Goal: Task Accomplishment & Management: Manage account settings

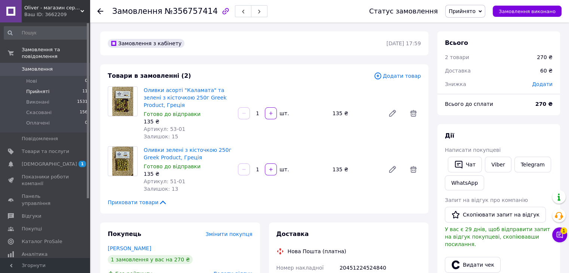
click at [54, 86] on li "Прийняті 11" at bounding box center [46, 91] width 92 height 10
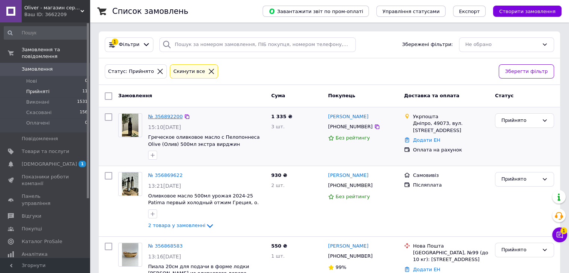
click at [175, 116] on link "№ 356892200" at bounding box center [165, 117] width 34 height 6
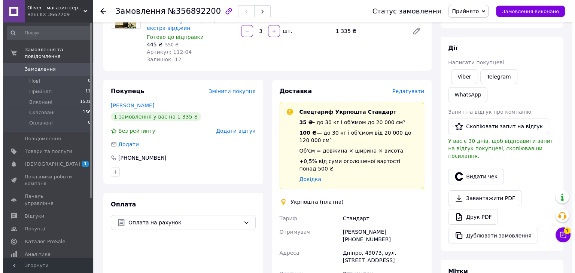
scroll to position [75, 0]
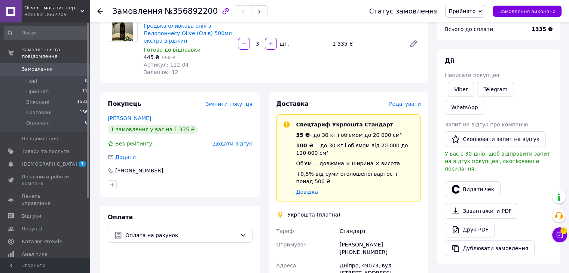
click at [421, 106] on span "Редагувати" at bounding box center [405, 104] width 32 height 6
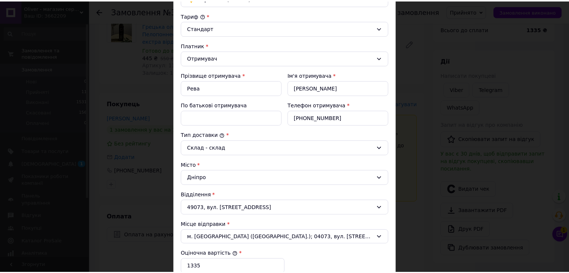
scroll to position [150, 0]
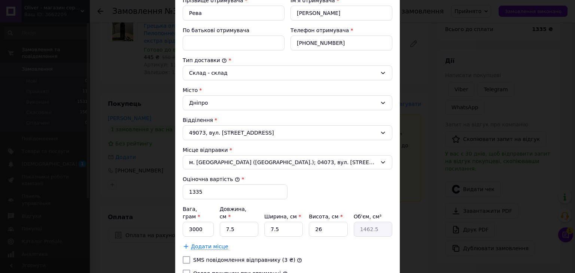
click at [57, 91] on div "× Редагування доставки Спосіб доставки Укрпошта (платна) Тариф * Стандарт Платн…" at bounding box center [287, 136] width 575 height 273
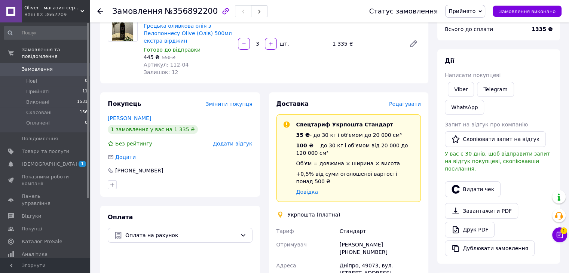
click at [100, 11] on use at bounding box center [100, 11] width 6 height 6
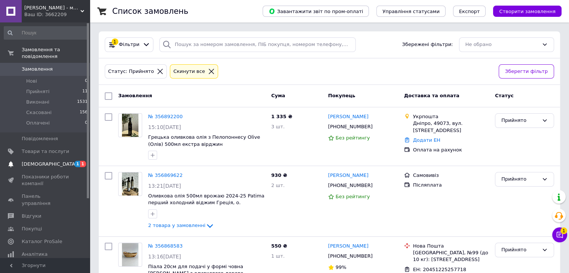
click at [55, 161] on link "[DEMOGRAPHIC_DATA] 1 1" at bounding box center [46, 164] width 92 height 13
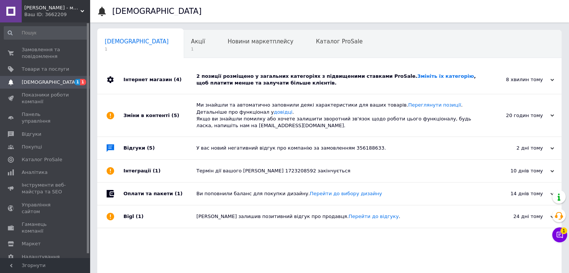
click at [57, 85] on span "[DEMOGRAPHIC_DATA]" at bounding box center [46, 82] width 48 height 7
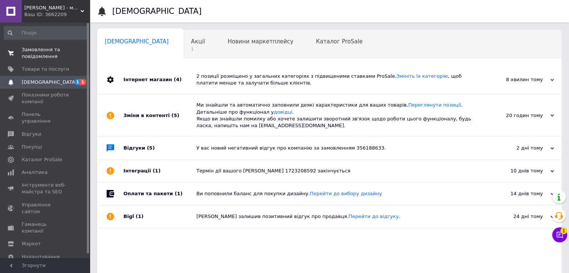
click at [55, 58] on span "Замовлення та повідомлення" at bounding box center [46, 52] width 48 height 13
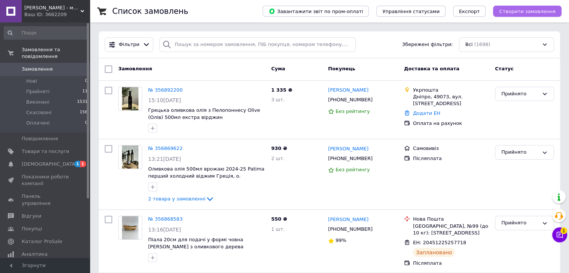
click at [546, 12] on span "Створити замовлення" at bounding box center [527, 12] width 57 height 6
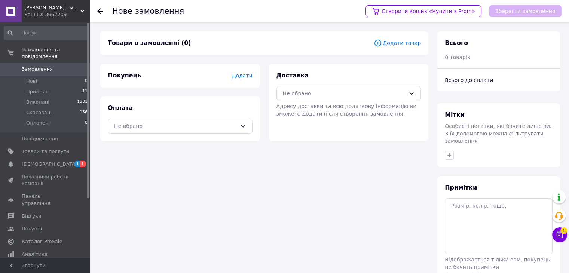
click at [245, 77] on span "Додати" at bounding box center [242, 76] width 21 height 6
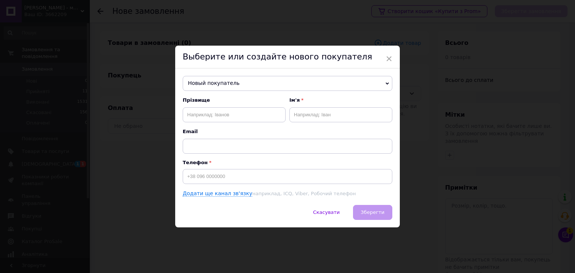
drag, startPoint x: 219, startPoint y: 82, endPoint x: 207, endPoint y: 82, distance: 12.3
click at [207, 82] on span "Новый покупатель" at bounding box center [288, 83] width 210 height 15
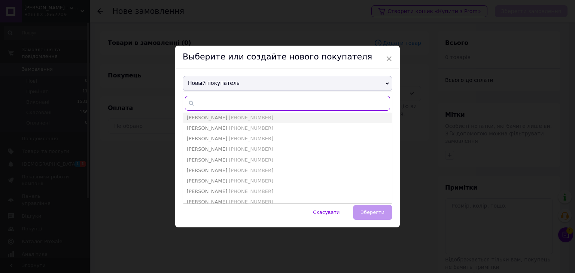
paste input "[PHONE_NUMBER]"
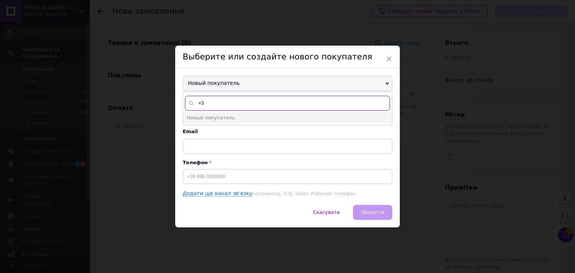
type input "+"
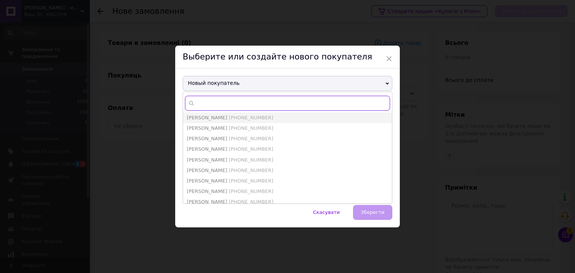
paste input "0679288985"
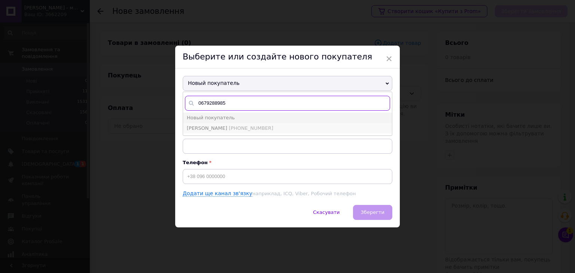
type input "0679288985"
click at [249, 127] on span "[PHONE_NUMBER]" at bounding box center [251, 128] width 45 height 6
type input "[PERSON_NAME]"
type input "[PHONE_NUMBER]"
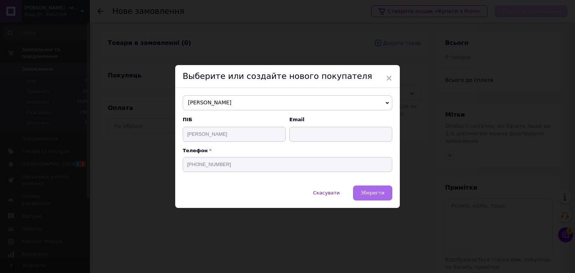
click at [373, 191] on span "Зберегти" at bounding box center [373, 193] width 24 height 6
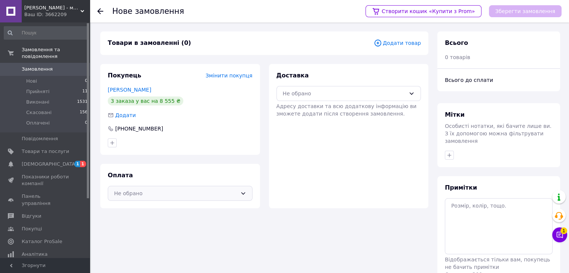
click at [193, 193] on div "Не обрано" at bounding box center [175, 193] width 123 height 8
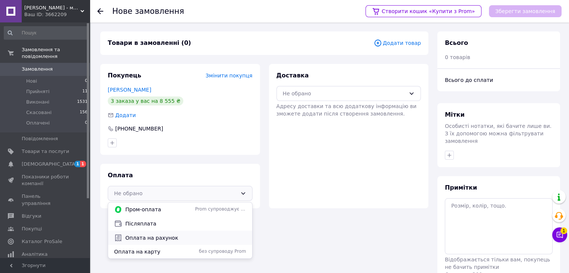
click at [180, 238] on span "Оплата на рахунок" at bounding box center [185, 237] width 121 height 7
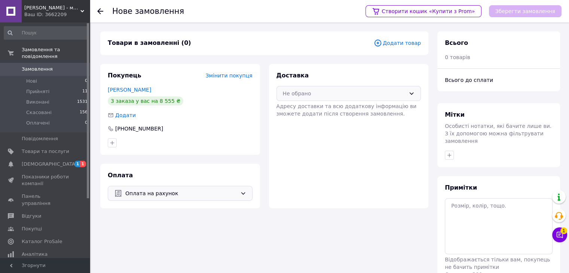
click at [327, 98] on div "Не обрано" at bounding box center [349, 93] width 145 height 15
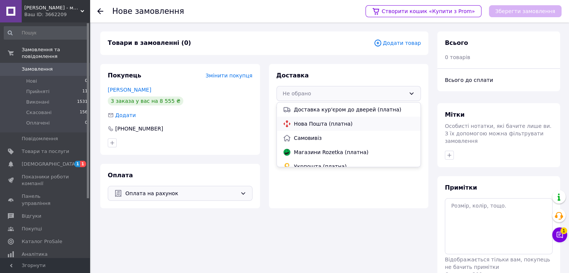
click at [317, 123] on span "Нова Пошта (платна)" at bounding box center [354, 123] width 121 height 7
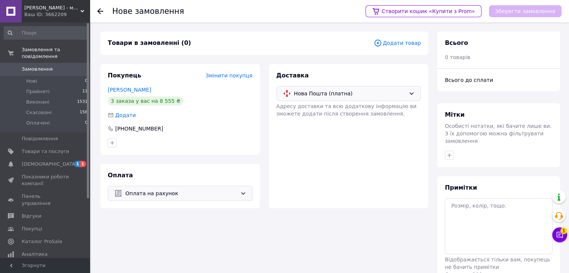
click at [414, 42] on span "Додати товар" at bounding box center [397, 43] width 47 height 8
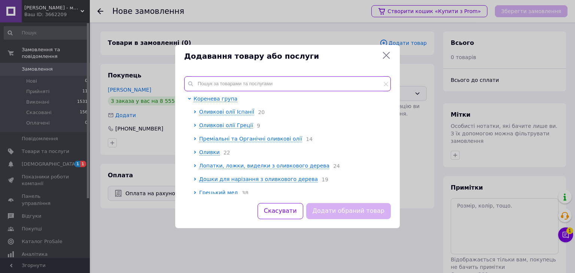
click at [238, 85] on input "text" at bounding box center [287, 83] width 207 height 15
click at [225, 111] on span "Оливкові олії ІспаніЇ" at bounding box center [226, 112] width 55 height 6
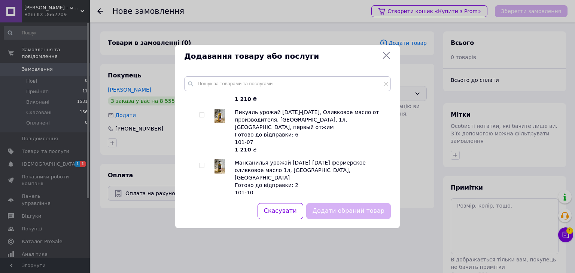
scroll to position [225, 0]
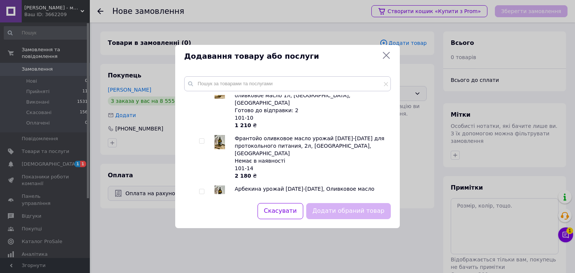
click at [202, 189] on input "checkbox" at bounding box center [201, 191] width 5 height 5
checkbox input "true"
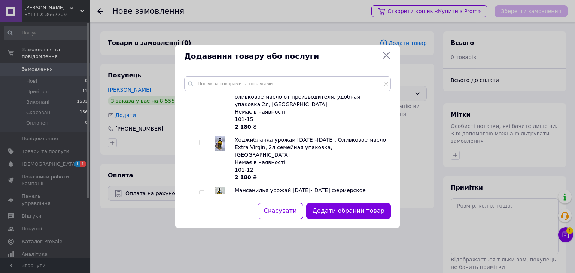
scroll to position [374, 0]
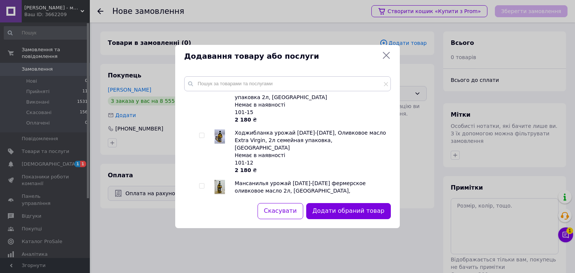
click at [202, 184] on input "checkbox" at bounding box center [201, 186] width 5 height 5
checkbox input "true"
click at [363, 211] on button "Додати обрані товари" at bounding box center [349, 211] width 82 height 16
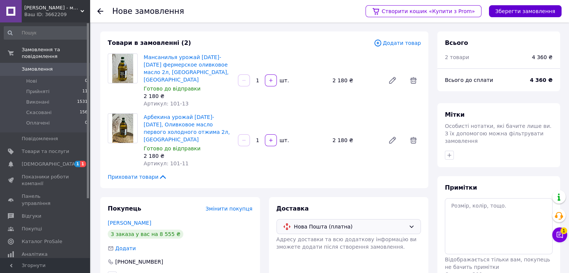
click at [538, 10] on button "Зберегти замовлення" at bounding box center [525, 11] width 73 height 12
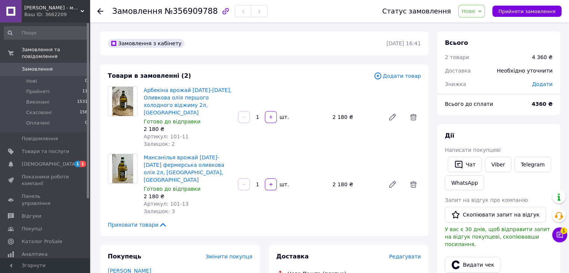
click at [402, 254] on span "Редагувати" at bounding box center [405, 257] width 32 height 6
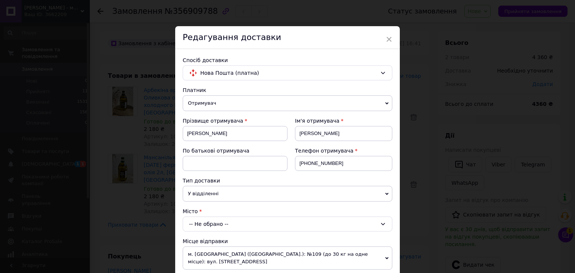
click at [217, 221] on div "-- Не обрано --" at bounding box center [288, 224] width 210 height 15
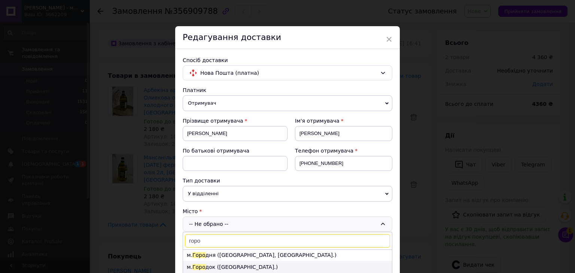
scroll to position [37, 0]
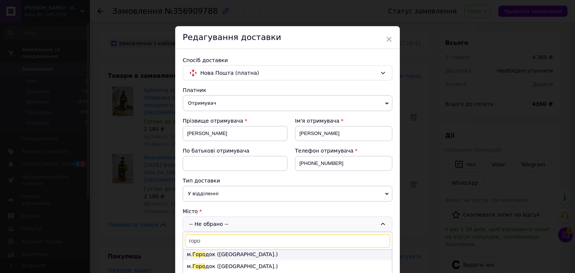
type input "горо"
click at [242, 255] on li "м. Горо док ([GEOGRAPHIC_DATA].)" at bounding box center [287, 254] width 209 height 12
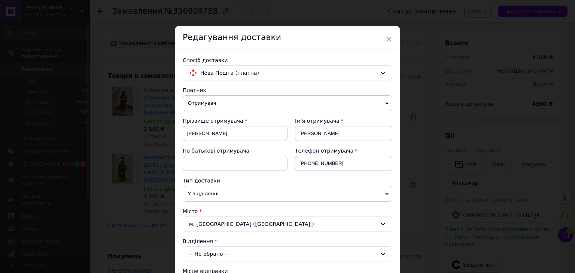
click at [239, 253] on div "-- Не обрано --" at bounding box center [288, 254] width 210 height 15
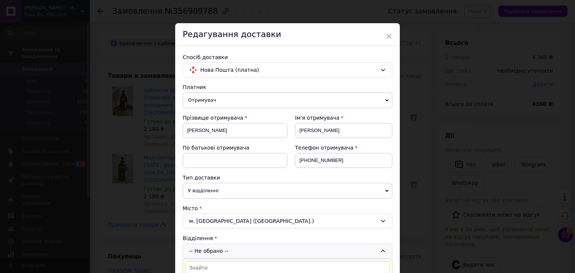
scroll to position [115, 0]
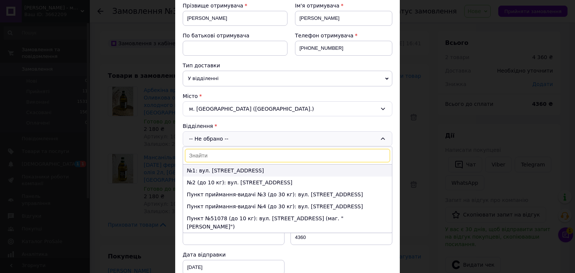
click at [232, 172] on li "№1: вул. [STREET_ADDRESS]" at bounding box center [287, 171] width 209 height 12
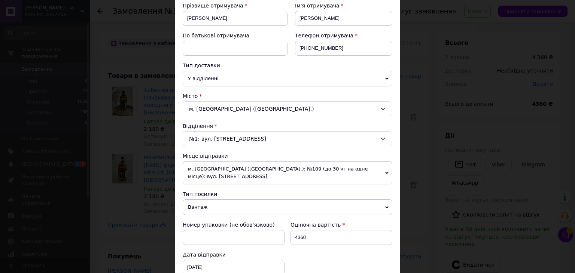
click at [216, 137] on div "№1: вул. [STREET_ADDRESS]" at bounding box center [288, 138] width 210 height 15
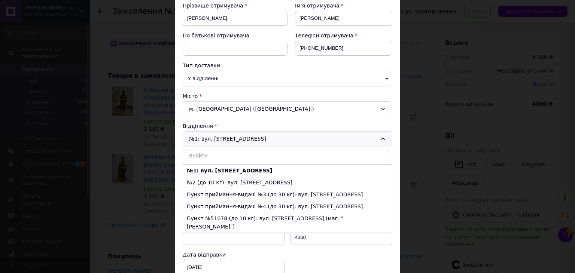
click at [214, 112] on div "м. [GEOGRAPHIC_DATA] ([GEOGRAPHIC_DATA].)" at bounding box center [288, 108] width 210 height 15
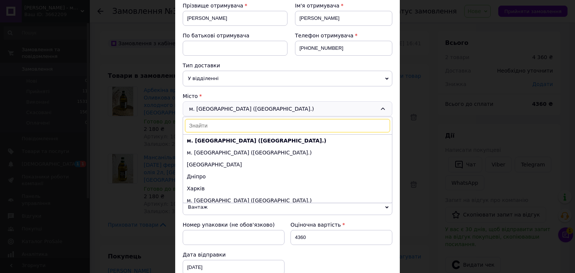
click at [231, 125] on input at bounding box center [287, 125] width 205 height 13
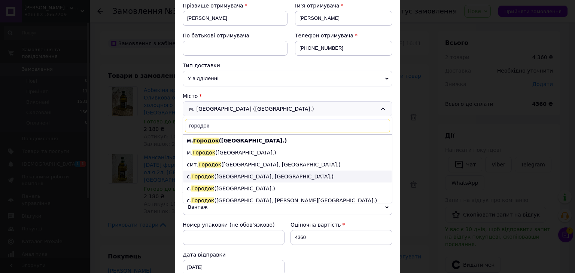
type input "городок"
click at [240, 178] on li "с. Городок ([GEOGRAPHIC_DATA], [GEOGRAPHIC_DATA].)" at bounding box center [287, 177] width 209 height 12
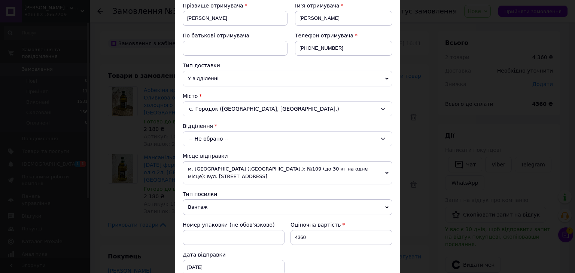
click at [215, 167] on span "м. [GEOGRAPHIC_DATA] ([GEOGRAPHIC_DATA].): №109 (до 30 кг на одне місце): вул. …" at bounding box center [288, 172] width 210 height 23
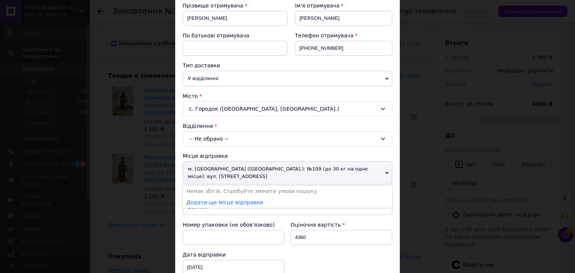
click at [215, 167] on span "м. [GEOGRAPHIC_DATA] ([GEOGRAPHIC_DATA].): №109 (до 30 кг на одне місце): вул. …" at bounding box center [288, 172] width 210 height 23
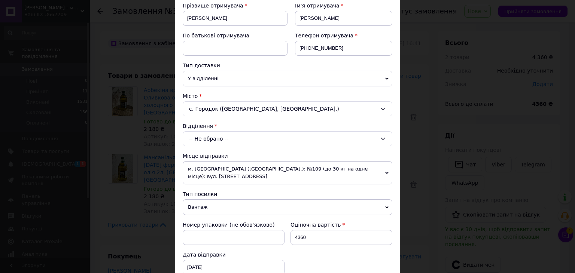
click at [230, 137] on div "-- Не обрано --" at bounding box center [288, 138] width 210 height 15
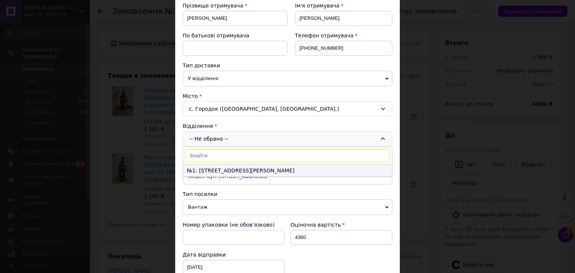
click at [218, 168] on li "№1: [STREET_ADDRESS][PERSON_NAME]" at bounding box center [287, 171] width 209 height 12
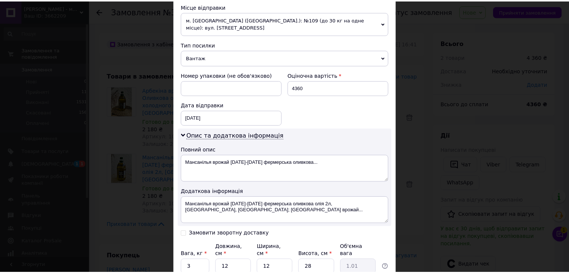
scroll to position [319, 0]
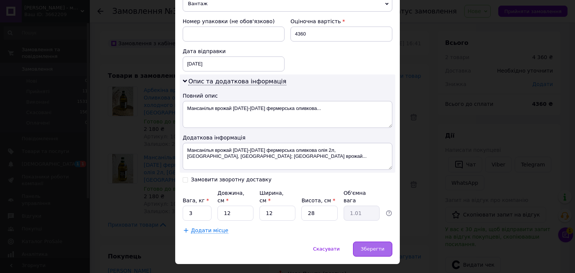
click at [371, 246] on span "Зберегти" at bounding box center [373, 249] width 24 height 6
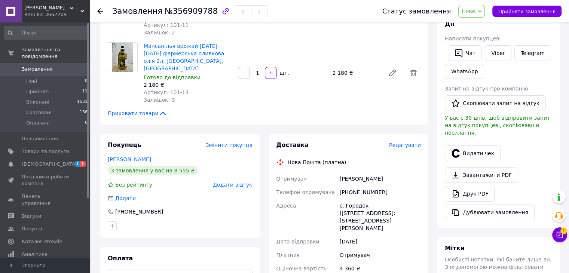
scroll to position [112, 0]
click at [60, 86] on li "Прийняті 11" at bounding box center [46, 91] width 92 height 10
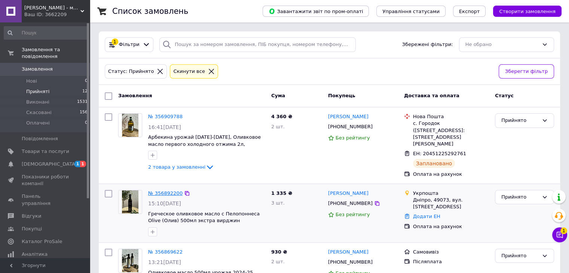
click at [168, 190] on link "№ 356892200" at bounding box center [165, 193] width 34 height 6
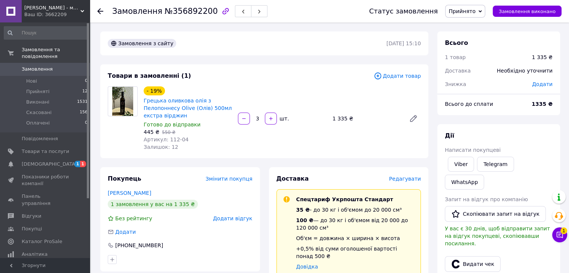
click at [420, 180] on span "Редагувати" at bounding box center [405, 179] width 32 height 6
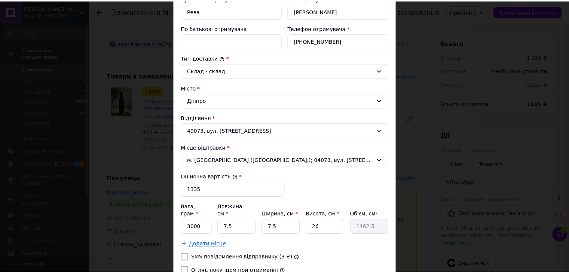
scroll to position [187, 0]
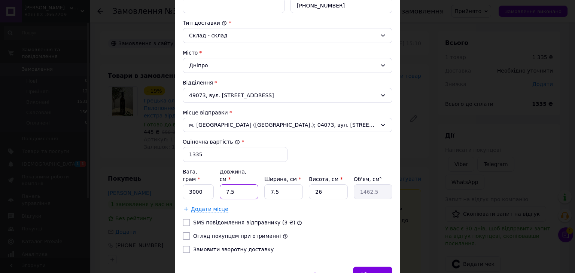
drag, startPoint x: 252, startPoint y: 184, endPoint x: 219, endPoint y: 183, distance: 33.3
click at [220, 184] on input "7.5" at bounding box center [239, 191] width 39 height 15
type input "3"
type input "585"
type input "34"
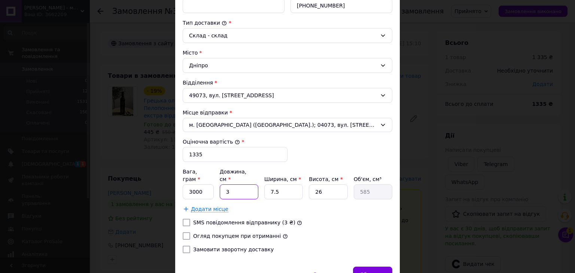
type input "6630"
type input "34"
drag, startPoint x: 277, startPoint y: 184, endPoint x: 260, endPoint y: 183, distance: 16.9
click at [260, 183] on div "Вага, грам * 3000 Довжина, см * 34 Ширина, см * 7.5 Висота, см * 26 Об'єм, см³ …" at bounding box center [288, 183] width 210 height 31
type input "2"
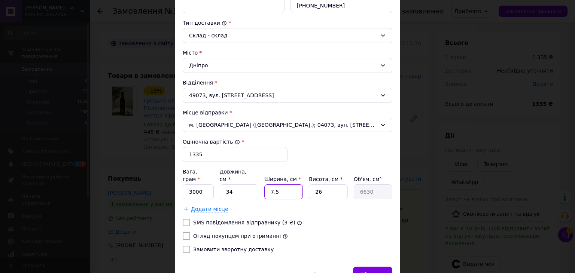
type input "1768"
type input "29"
type input "25636"
type input "29"
drag, startPoint x: 320, startPoint y: 185, endPoint x: 311, endPoint y: 185, distance: 9.0
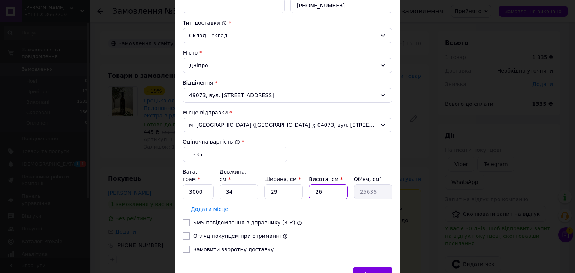
click at [311, 185] on input "26" at bounding box center [328, 191] width 39 height 15
type input "9"
type input "8874"
type input "9"
click at [371, 272] on span "Зберегти" at bounding box center [373, 275] width 24 height 6
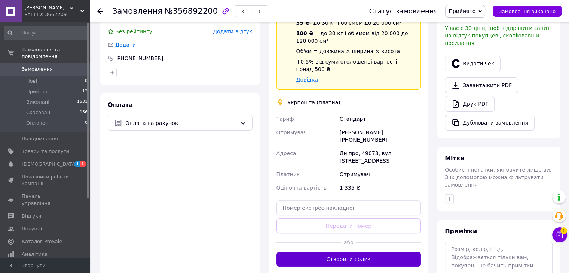
click at [347, 252] on button "Створити ярлик" at bounding box center [349, 259] width 145 height 15
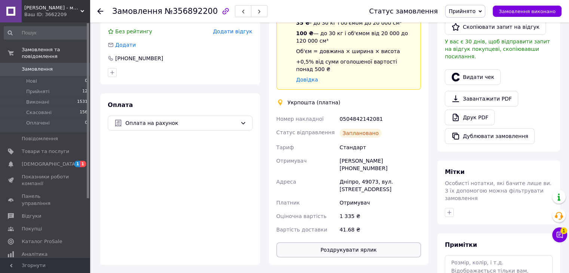
click at [350, 242] on button "Роздрукувати ярлик" at bounding box center [349, 249] width 145 height 15
